Goal: Task Accomplishment & Management: Manage account settings

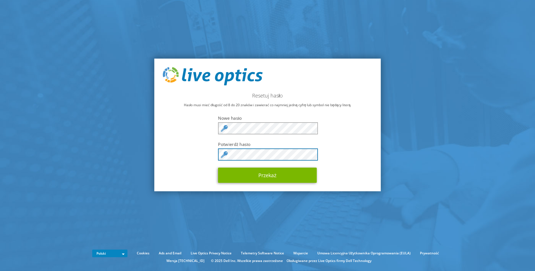
click at [218, 168] on button "Przekaż" at bounding box center [267, 175] width 99 height 15
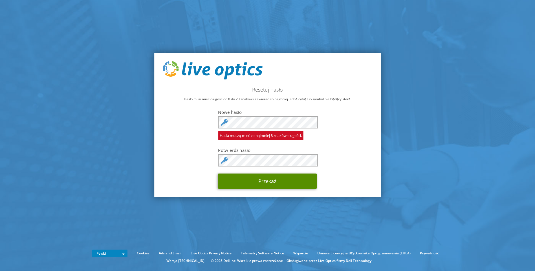
click at [271, 181] on button "Przekaż" at bounding box center [267, 181] width 99 height 15
click at [277, 180] on button "Przekaż" at bounding box center [267, 181] width 99 height 15
click at [249, 129] on div "Hasła muszą mieć co najmniej 8 znaków długości." at bounding box center [267, 128] width 99 height 24
click at [279, 182] on button "Przekaż" at bounding box center [267, 181] width 99 height 15
